Goal: Task Accomplishment & Management: Use online tool/utility

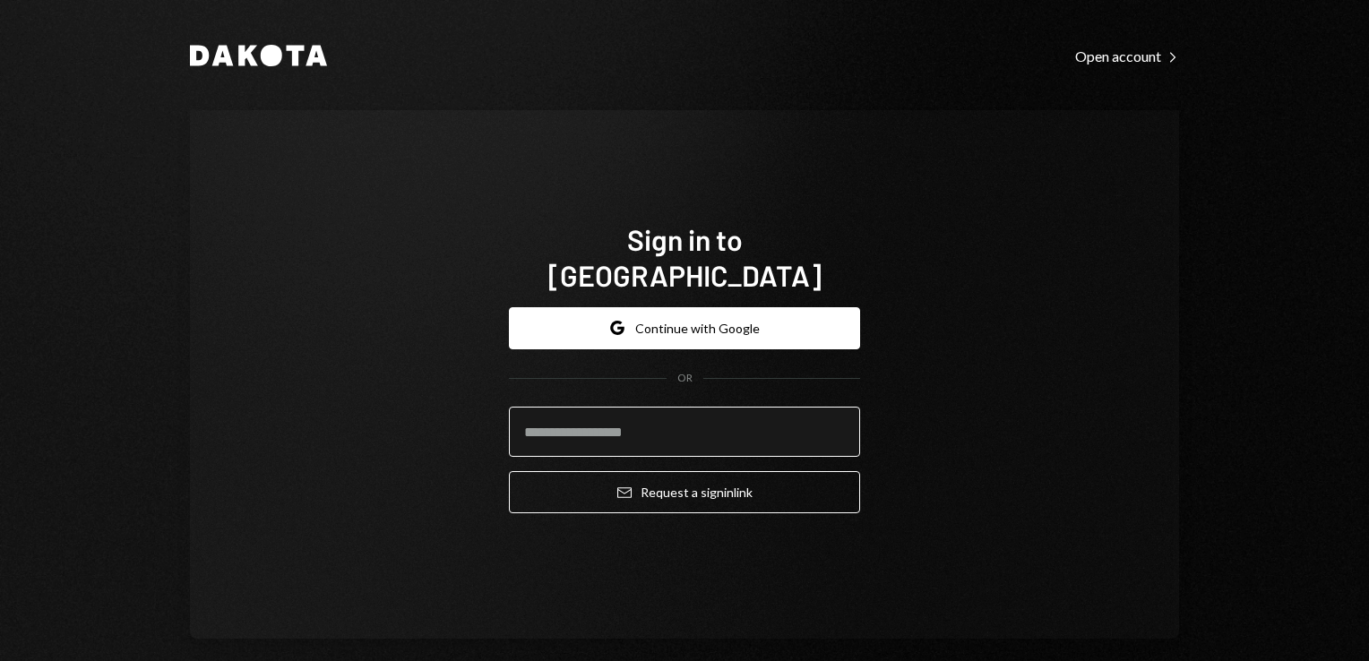
click at [677, 407] on input "email" at bounding box center [684, 432] width 351 height 50
type input "**********"
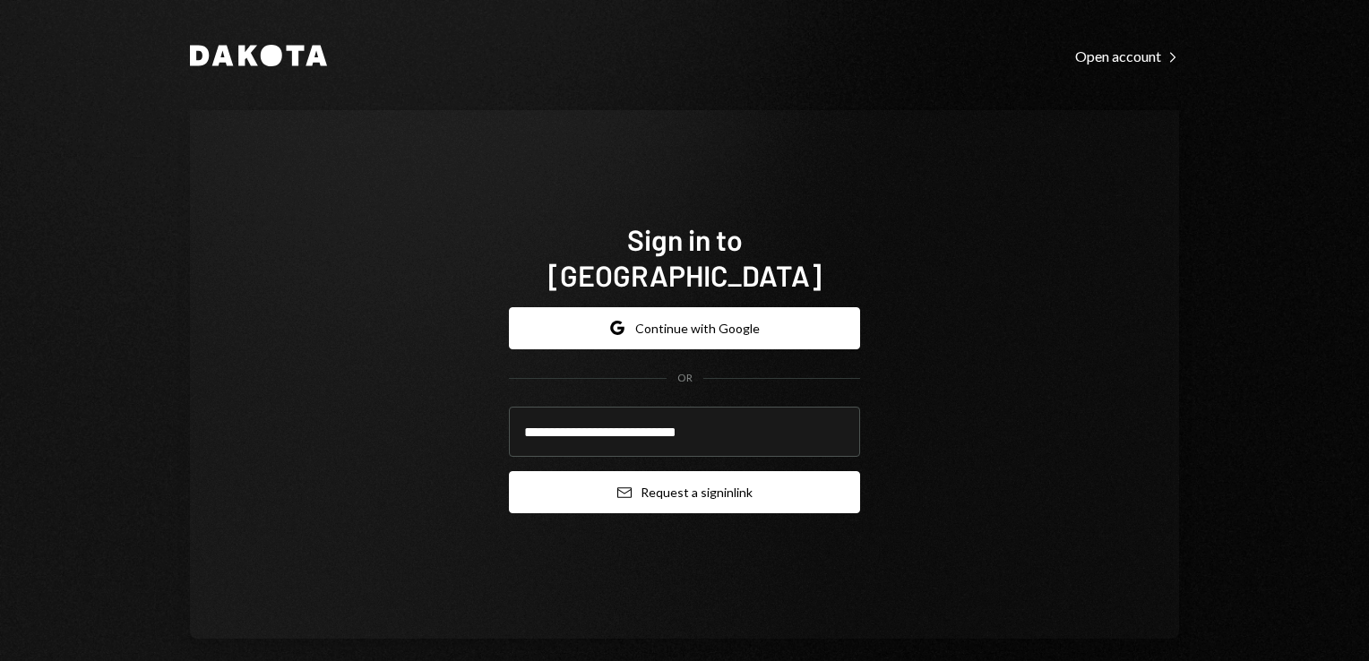
click at [675, 478] on button "Email Request a sign in link" at bounding box center [684, 492] width 351 height 42
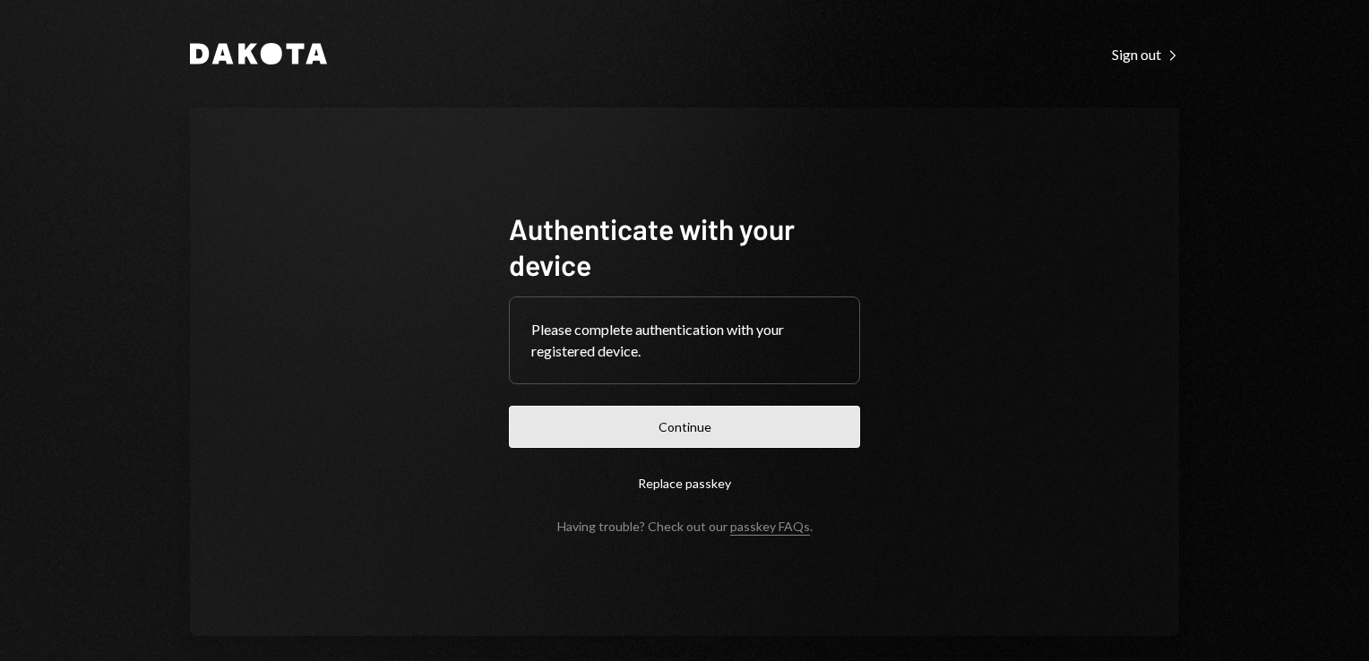
click at [696, 434] on button "Continue" at bounding box center [684, 427] width 351 height 42
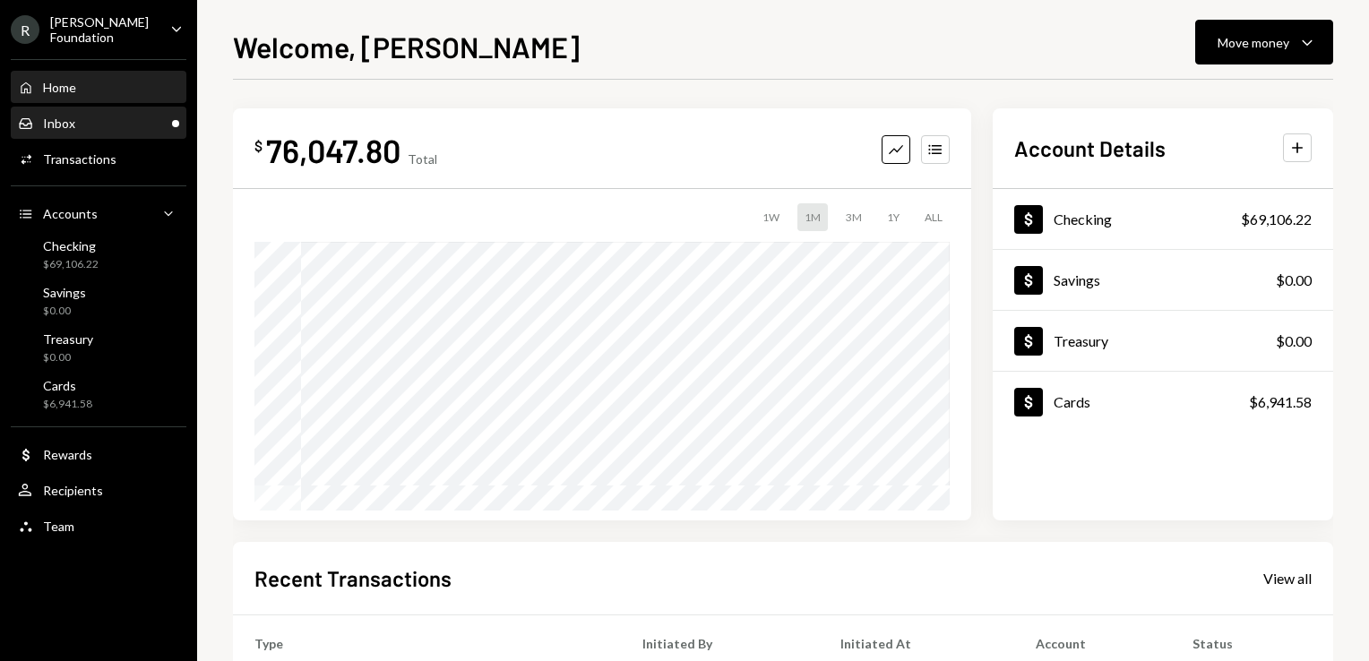
click at [86, 116] on div "Inbox Inbox" at bounding box center [98, 124] width 161 height 16
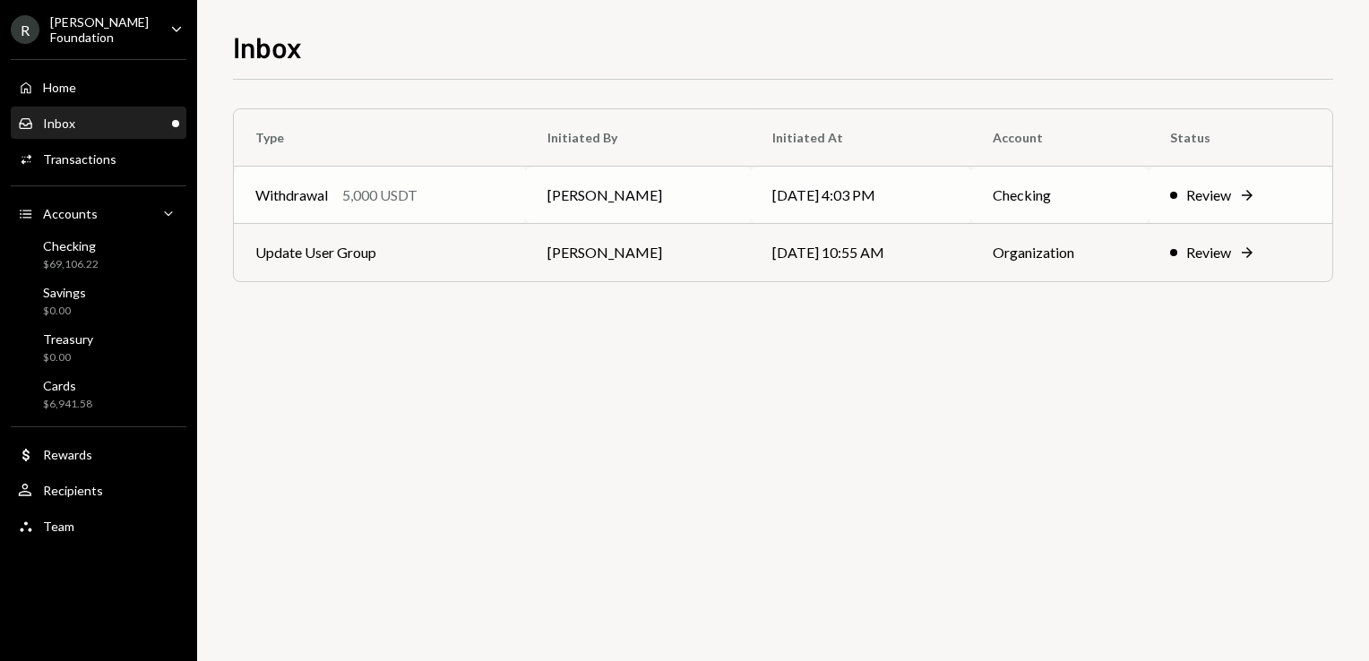
click at [865, 202] on td "08/26/25 4:03 PM" at bounding box center [861, 195] width 220 height 57
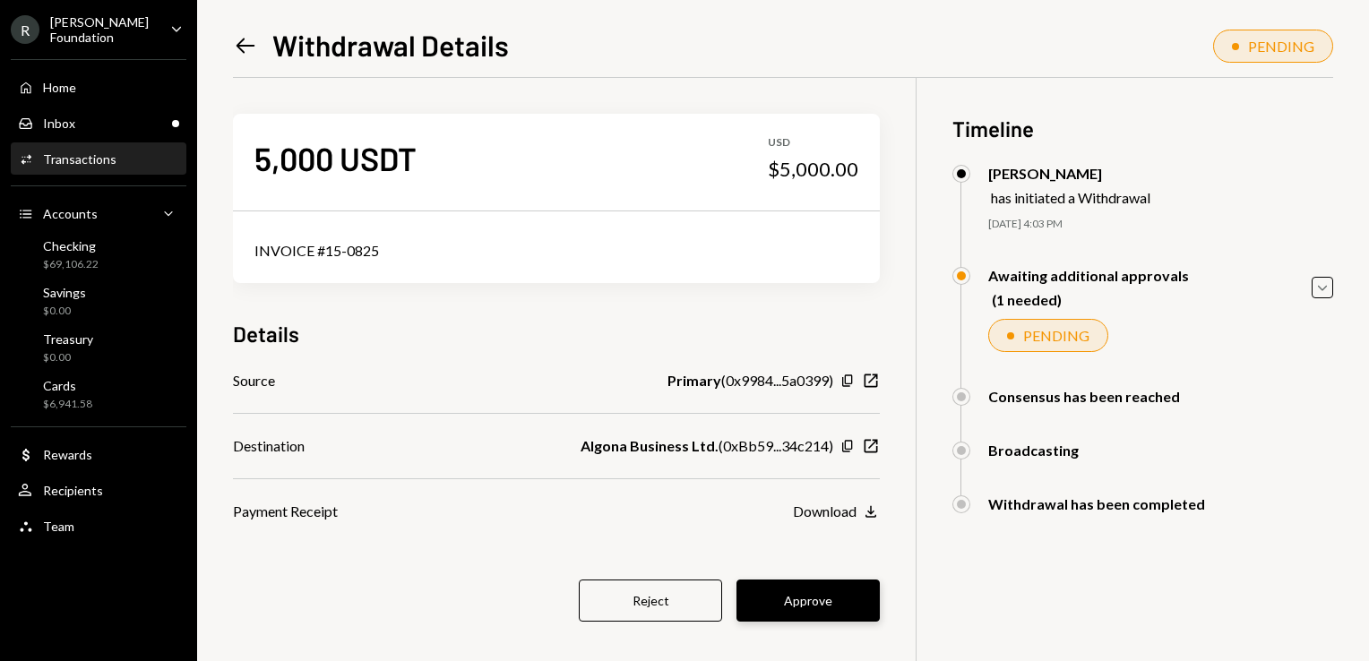
click at [828, 598] on button "Approve" at bounding box center [807, 601] width 143 height 42
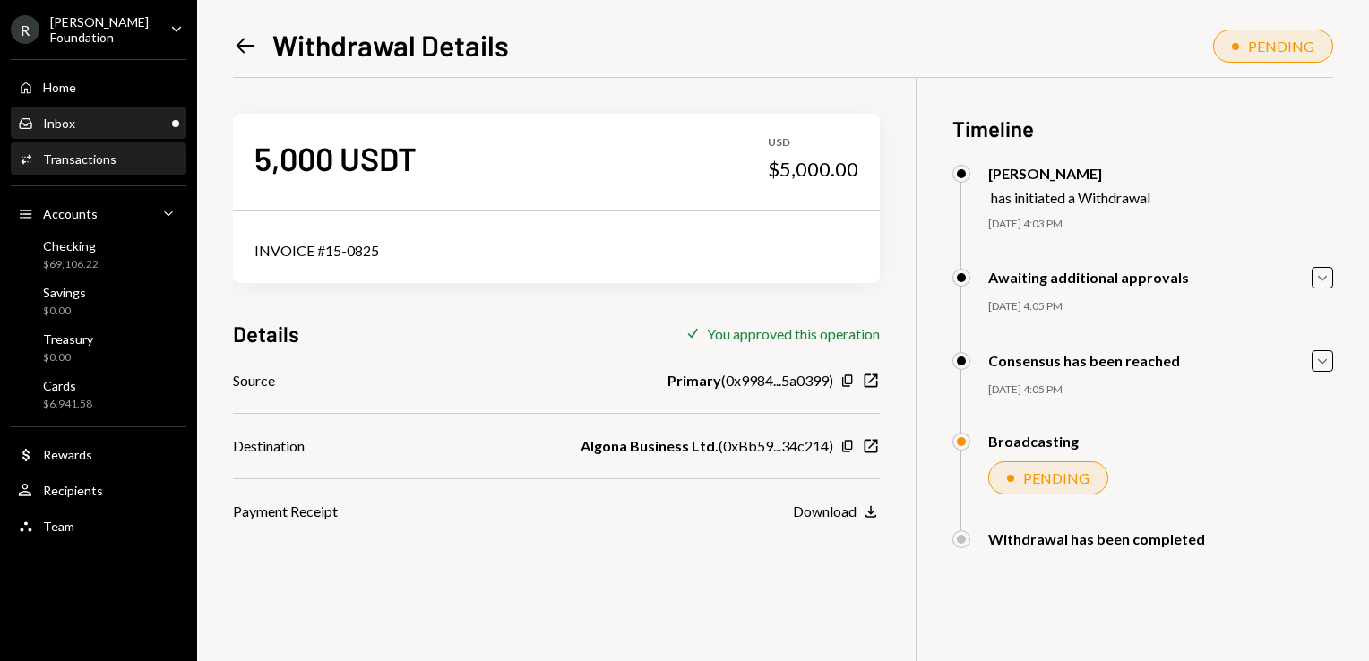
click at [74, 117] on div "Inbox Inbox" at bounding box center [98, 124] width 161 height 16
